Goal: Task Accomplishment & Management: Manage account settings

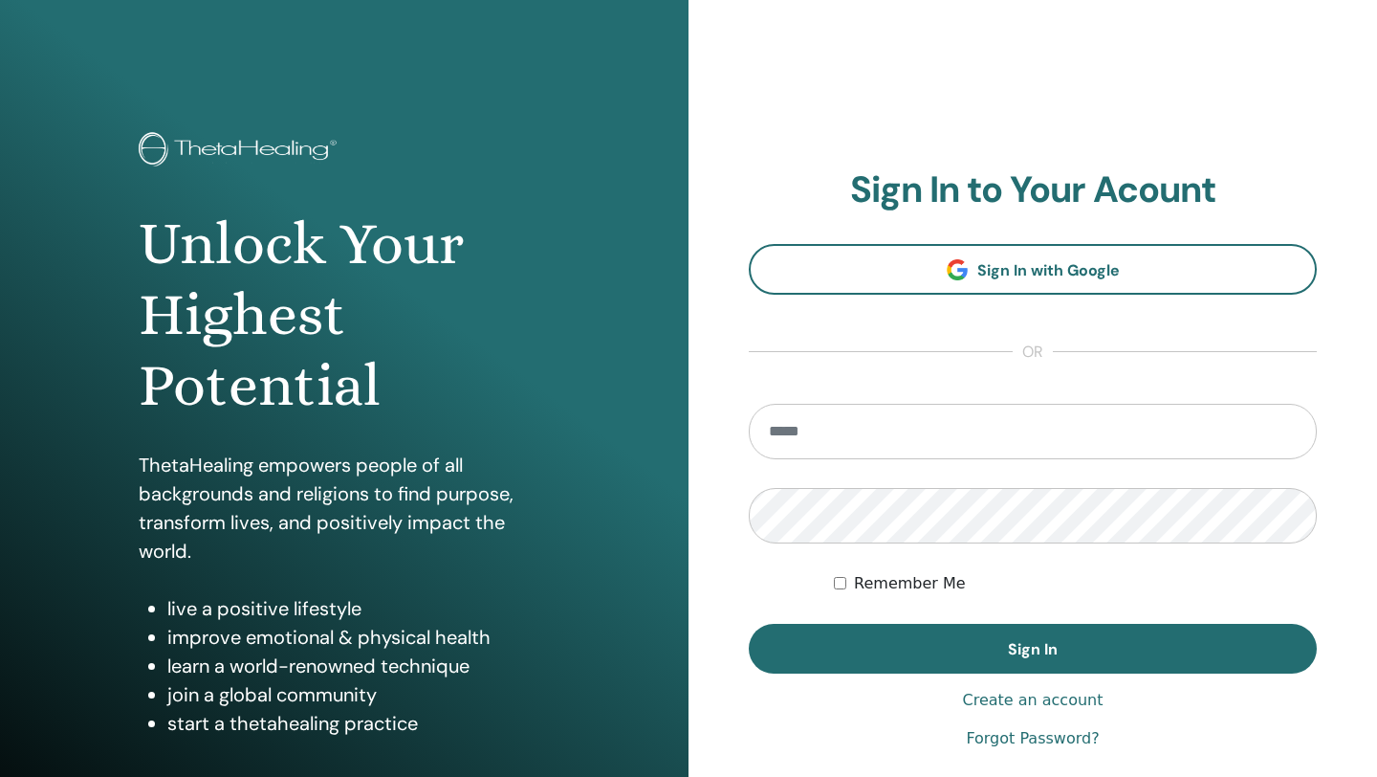
type input "**********"
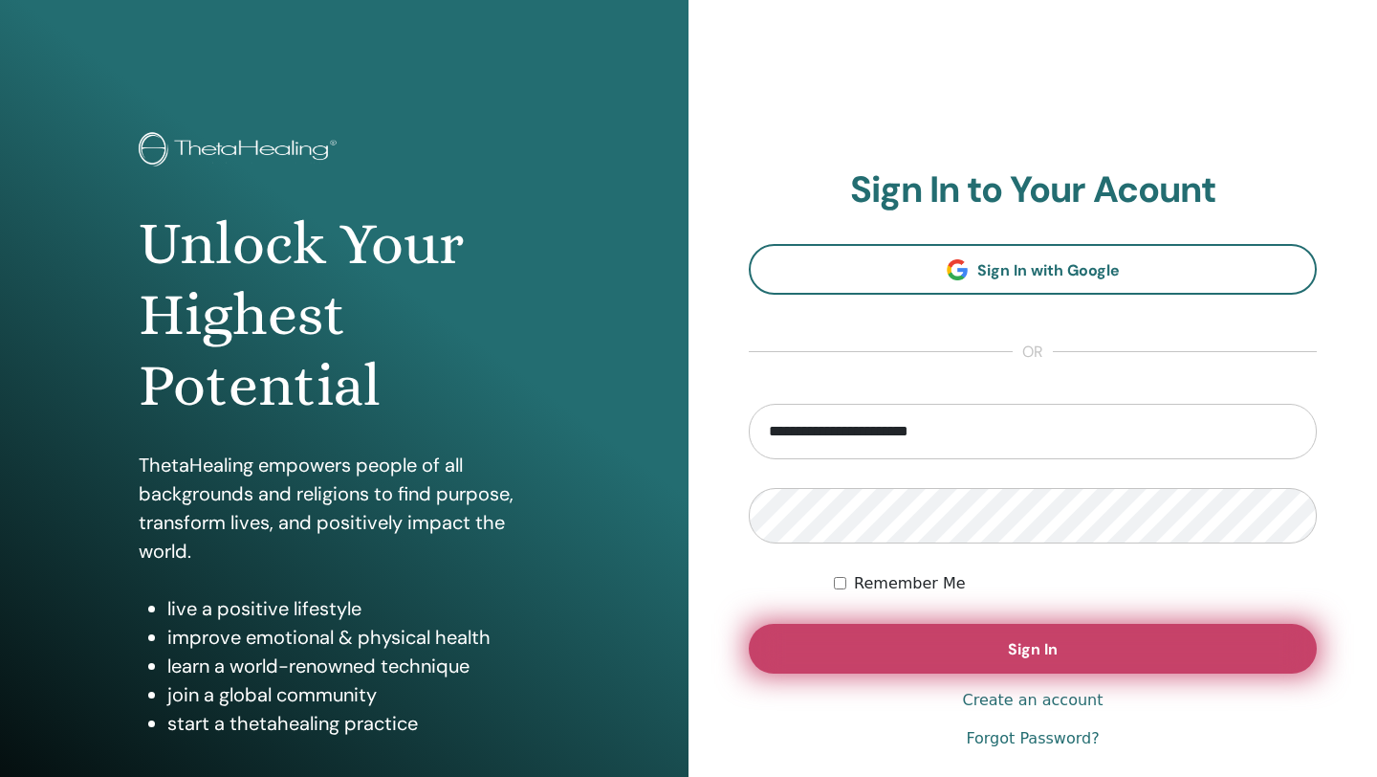
click at [848, 642] on button "Sign In" at bounding box center [1033, 649] width 568 height 50
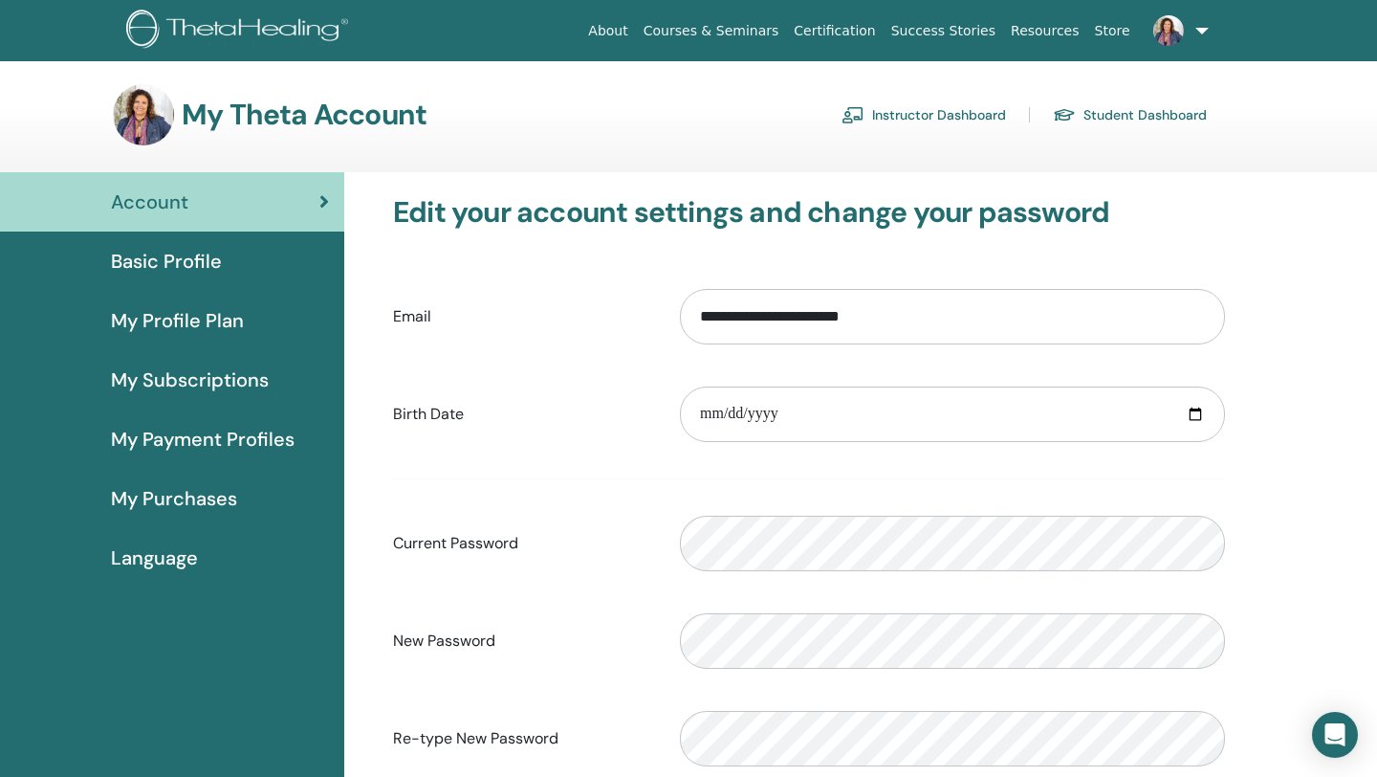
click at [203, 260] on span "Basic Profile" at bounding box center [166, 261] width 111 height 29
